Goal: Task Accomplishment & Management: Manage account settings

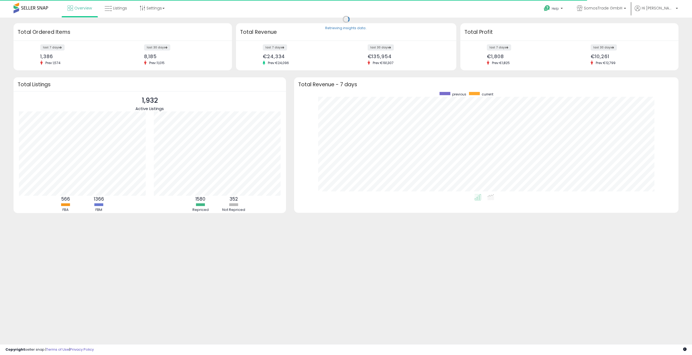
scroll to position [102, 373]
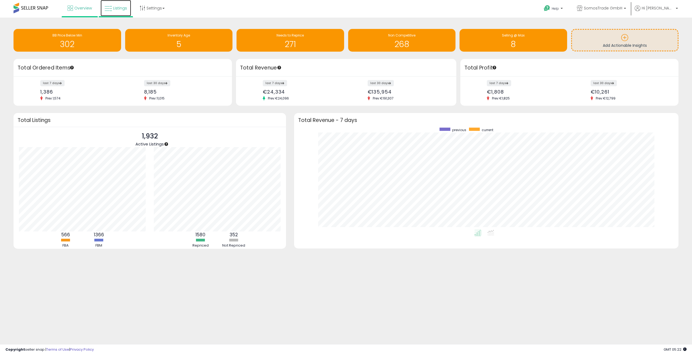
click at [112, 8] on link "Listings" at bounding box center [116, 8] width 31 height 16
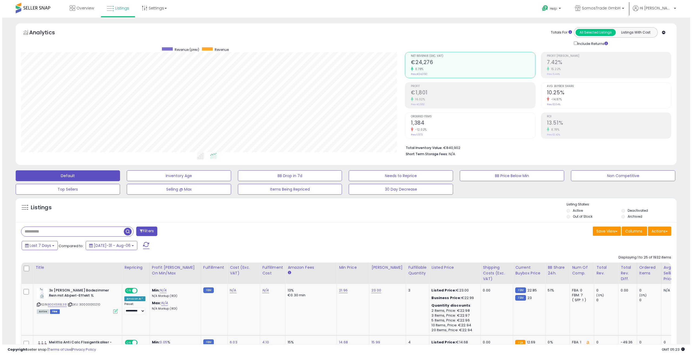
scroll to position [111, 384]
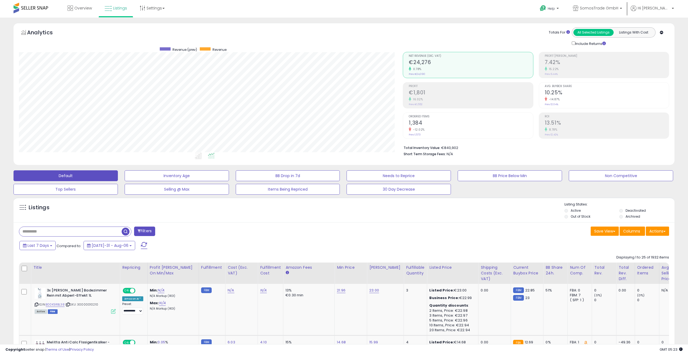
click at [91, 230] on input "text" at bounding box center [70, 231] width 102 height 9
type input "*****"
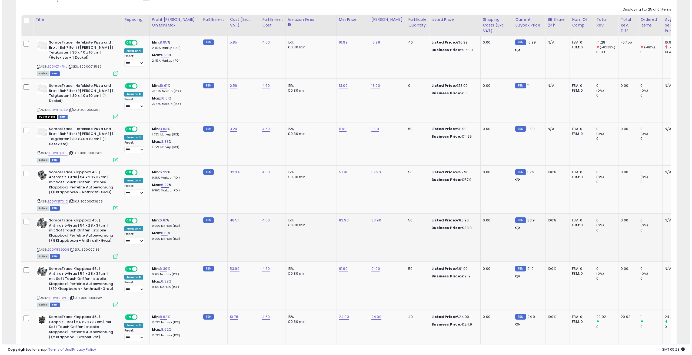
scroll to position [249, 0]
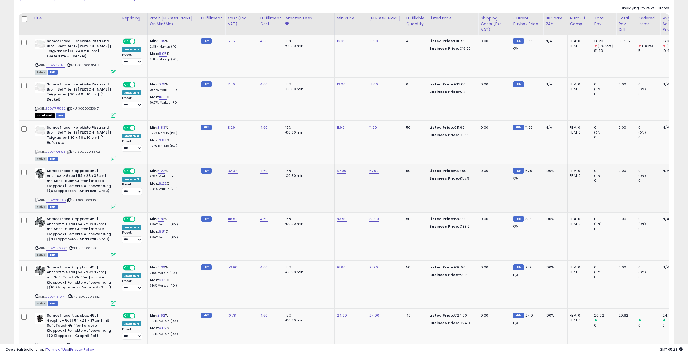
click at [112, 204] on icon at bounding box center [113, 206] width 5 height 5
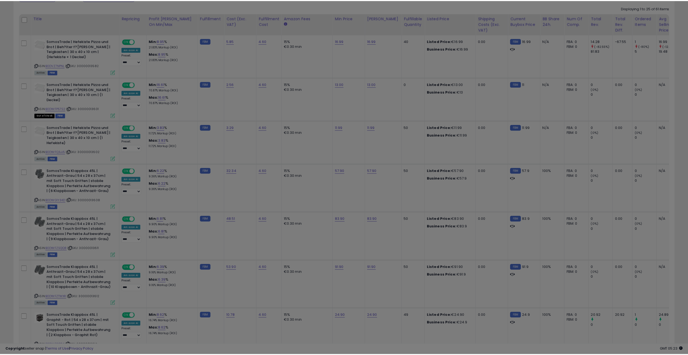
scroll to position [111, 386]
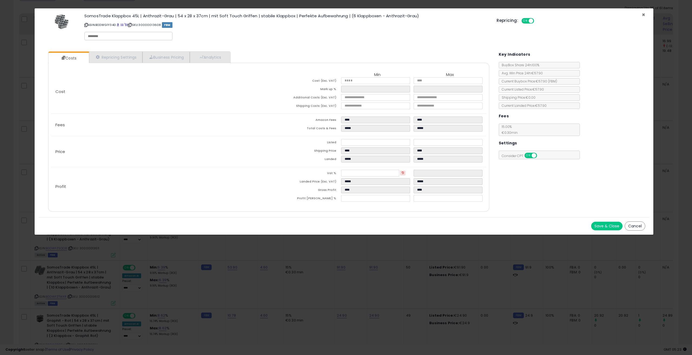
click at [642, 14] on span "×" at bounding box center [643, 15] width 4 height 8
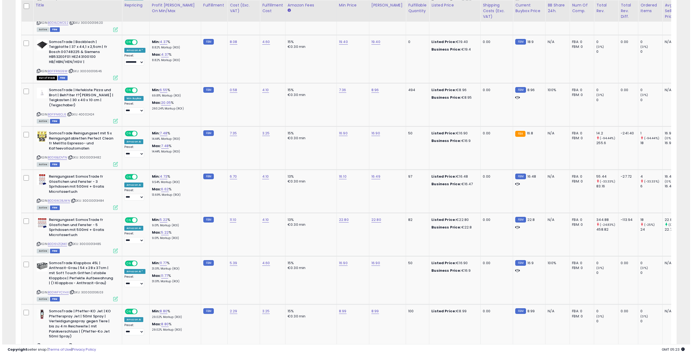
scroll to position [669, 0]
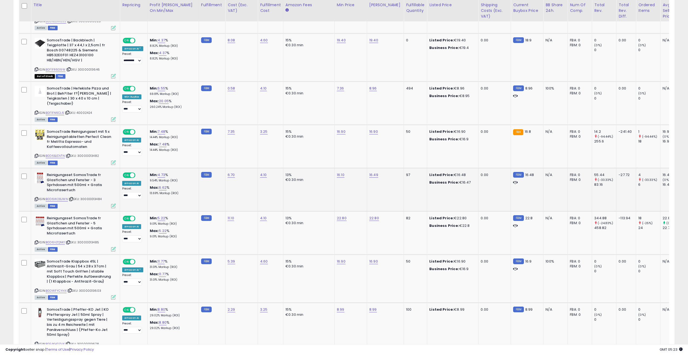
click at [113, 203] on icon at bounding box center [113, 205] width 5 height 5
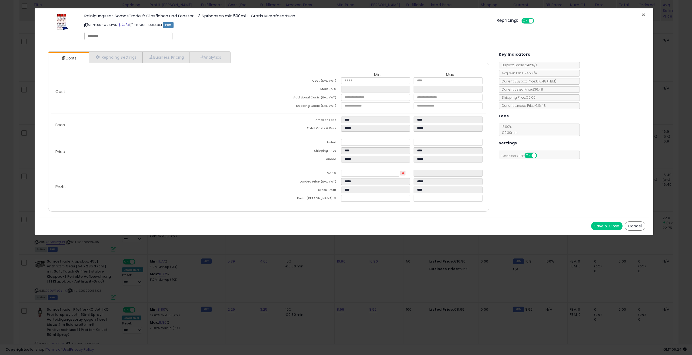
click at [644, 14] on span "×" at bounding box center [643, 15] width 4 height 8
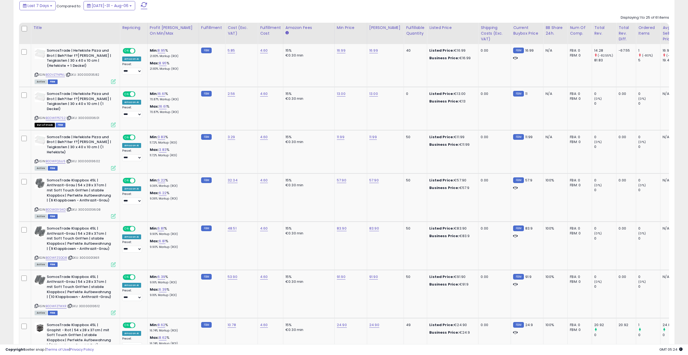
scroll to position [0, 0]
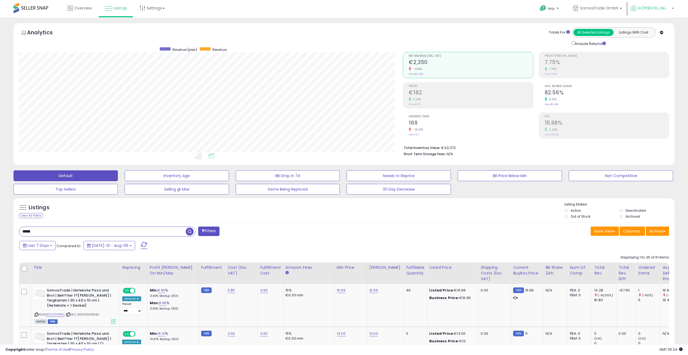
click at [664, 9] on span "Hi [PERSON_NAME]" at bounding box center [653, 7] width 32 height 5
click at [661, 56] on link "Logout" at bounding box center [661, 57] width 12 height 5
